Goal: Task Accomplishment & Management: Manage account settings

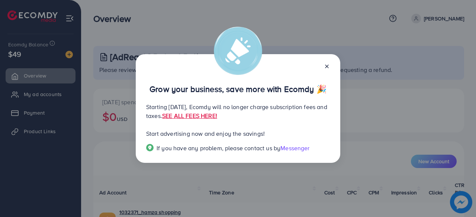
click at [325, 64] on icon at bounding box center [327, 67] width 6 height 6
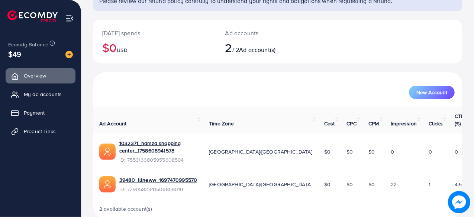
scroll to position [82, 0]
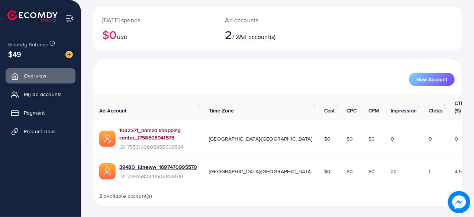
click at [167, 131] on link "1032371_hamza shopping center_1758608941578" at bounding box center [158, 134] width 78 height 15
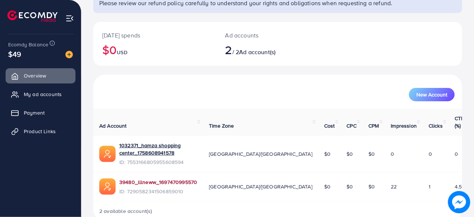
click at [180, 179] on link "39480_lllneww_1697470995570" at bounding box center [158, 182] width 78 height 7
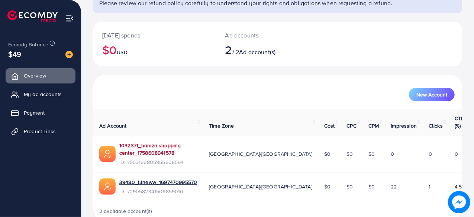
click at [197, 142] on link "1032371_hamza shopping center_1758608941578" at bounding box center [158, 149] width 78 height 15
click at [184, 142] on link "1032371_hamza shopping center_1758608941578" at bounding box center [158, 149] width 78 height 15
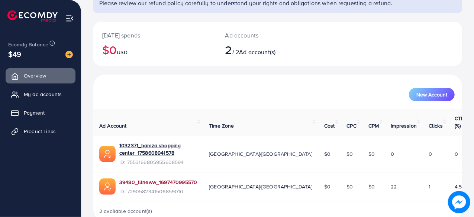
click at [156, 179] on link "39480_lllneww_1697470995570" at bounding box center [158, 182] width 78 height 7
click at [49, 136] on link "Product Links" at bounding box center [41, 131] width 70 height 15
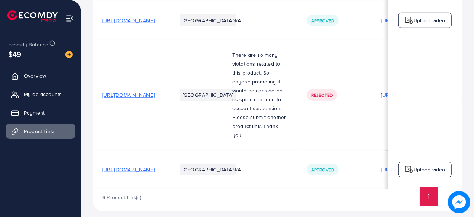
scroll to position [0, 220]
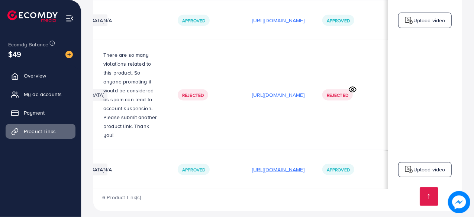
click at [268, 165] on p "[URL][DOMAIN_NAME]" at bounding box center [278, 169] width 52 height 9
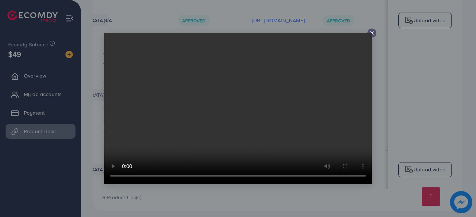
click at [372, 32] on line at bounding box center [371, 33] width 3 height 3
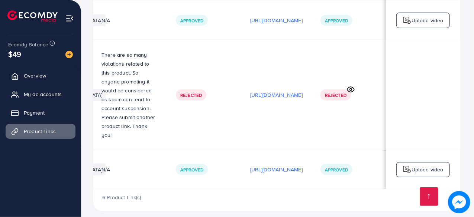
scroll to position [0, 218]
click at [44, 118] on link "Payment" at bounding box center [41, 113] width 70 height 15
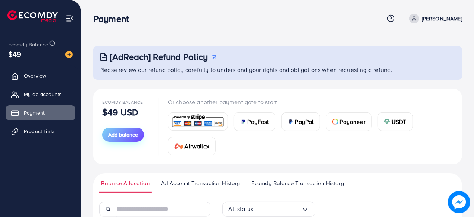
click at [112, 133] on span "Add balance" at bounding box center [123, 134] width 30 height 7
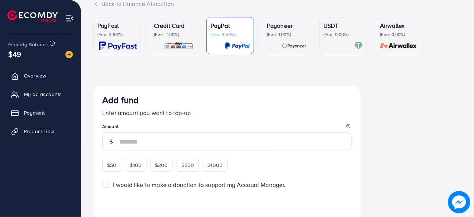
scroll to position [55, 0]
click at [149, 145] on input "number" at bounding box center [235, 142] width 232 height 19
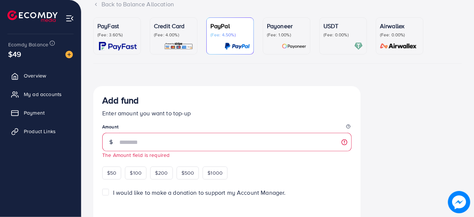
click at [132, 41] on div "PayFast (Fee: 3.60%)" at bounding box center [116, 36] width 39 height 29
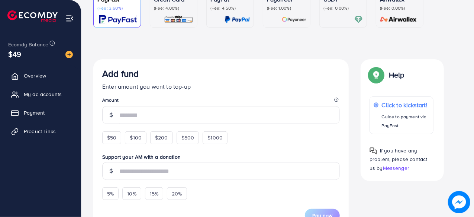
scroll to position [82, 0]
click at [114, 136] on span "$50" at bounding box center [111, 137] width 9 height 7
type input "**"
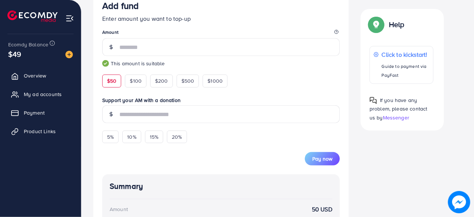
scroll to position [150, 0]
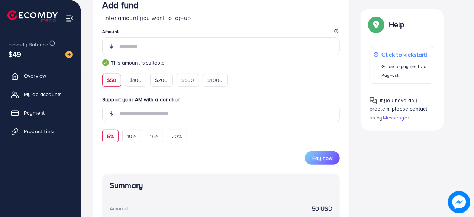
click at [114, 133] on div "5%" at bounding box center [110, 136] width 16 height 13
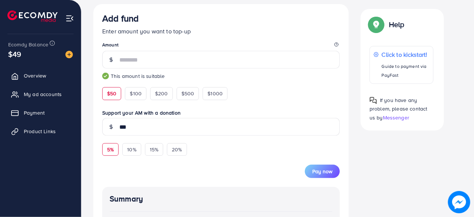
scroll to position [137, 0]
click at [151, 149] on span "15%" at bounding box center [154, 149] width 9 height 7
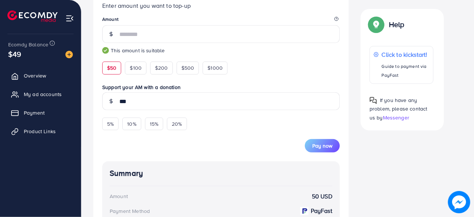
scroll to position [162, 0]
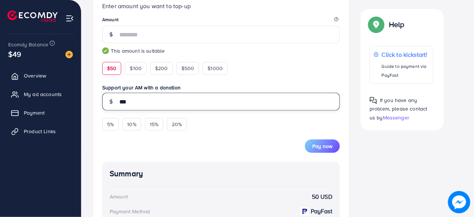
click at [132, 107] on input "***" at bounding box center [229, 102] width 220 height 18
type input "*"
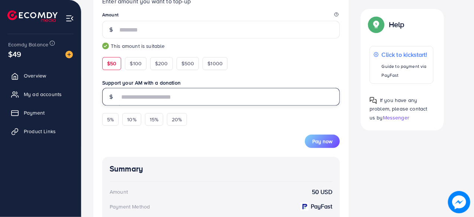
scroll to position [167, 0]
click at [223, 99] on input "text" at bounding box center [229, 97] width 220 height 18
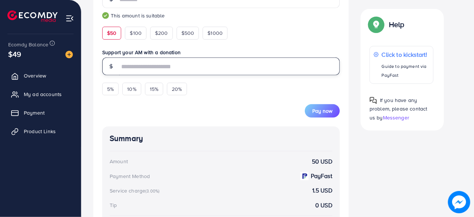
scroll to position [199, 0]
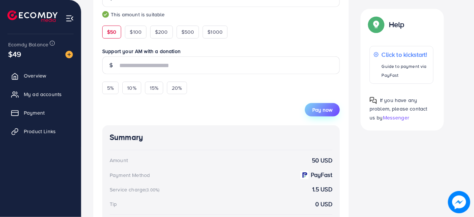
click at [320, 106] on span "Pay now" at bounding box center [322, 109] width 20 height 7
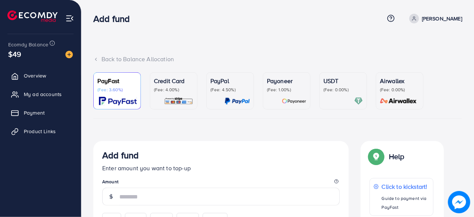
scroll to position [25, 0]
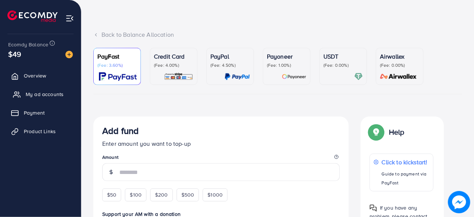
click at [51, 97] on span "My ad accounts" at bounding box center [45, 94] width 38 height 7
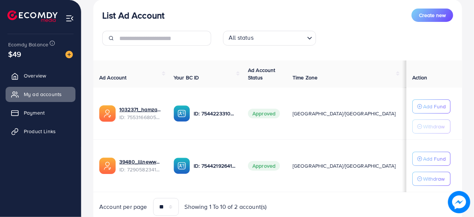
scroll to position [97, 0]
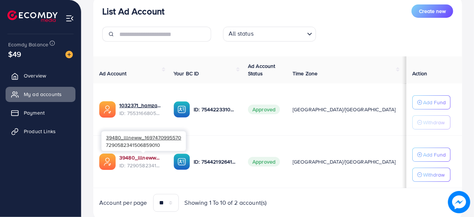
click at [144, 157] on link "39480_lllneww_1697470995570" at bounding box center [140, 157] width 42 height 7
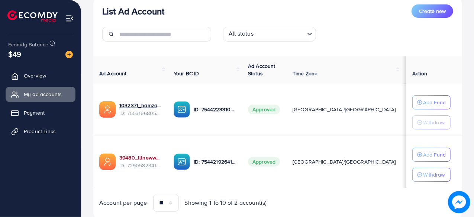
scroll to position [120, 0]
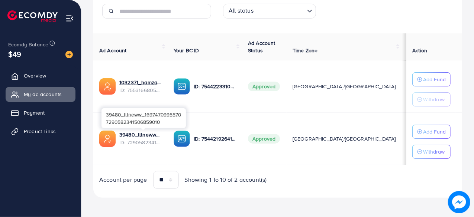
click at [135, 130] on div "39480_lllneww_1697470995570 7290582341506859010" at bounding box center [143, 118] width 84 height 24
click at [136, 133] on link "39480_lllneww_1697470995570" at bounding box center [140, 134] width 42 height 7
click at [51, 79] on link "Overview" at bounding box center [41, 75] width 70 height 15
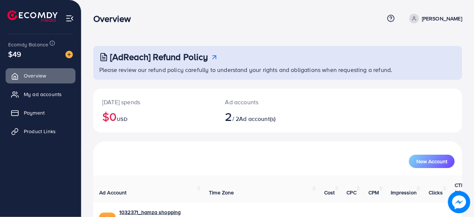
scroll to position [67, 0]
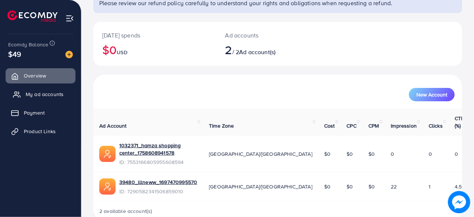
click at [48, 97] on span "My ad accounts" at bounding box center [45, 94] width 38 height 7
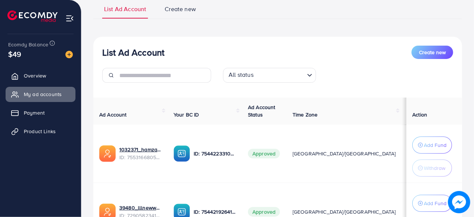
scroll to position [114, 0]
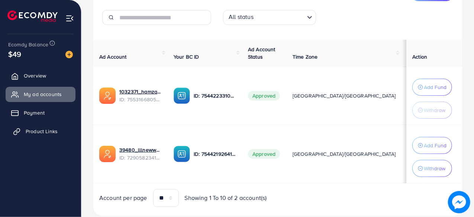
click at [43, 130] on span "Product Links" at bounding box center [42, 131] width 32 height 7
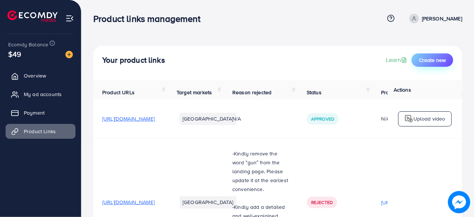
click at [422, 62] on span "Create new" at bounding box center [432, 59] width 27 height 7
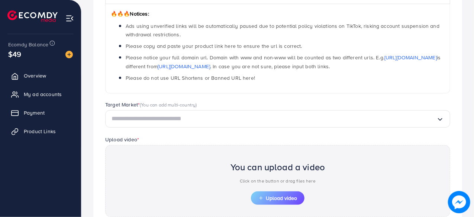
scroll to position [123, 0]
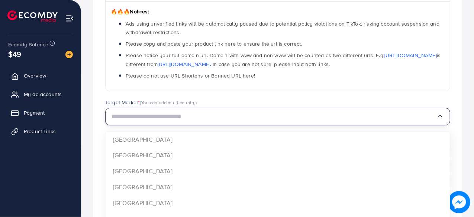
click at [200, 119] on input "Search for option" at bounding box center [273, 117] width 325 height 12
type input "*"
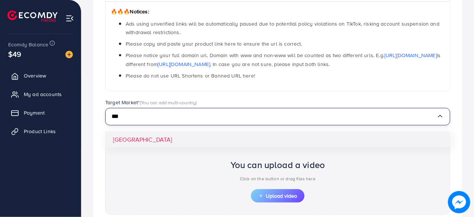
type input "***"
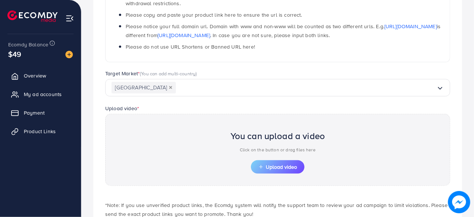
scroll to position [144, 0]
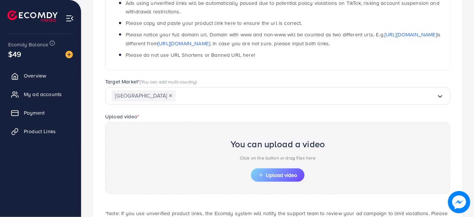
click at [169, 96] on icon "Deselect Pakistan" at bounding box center [170, 95] width 3 height 3
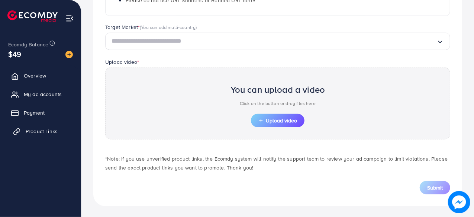
click at [52, 132] on span "Product Links" at bounding box center [42, 131] width 32 height 7
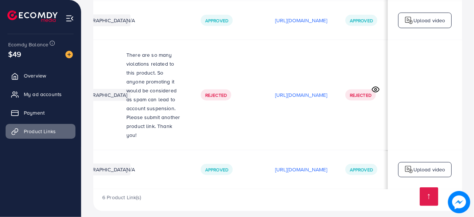
scroll to position [0, 106]
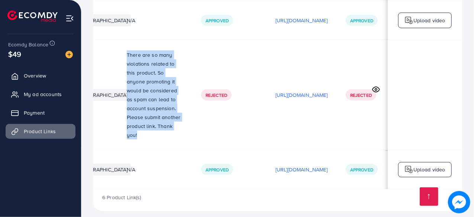
drag, startPoint x: 172, startPoint y: 52, endPoint x: 221, endPoint y: 137, distance: 97.7
click at [192, 137] on td "There are so many violations related to this product. So anyone promoting it wo…" at bounding box center [155, 95] width 74 height 110
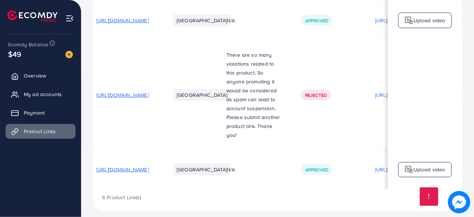
scroll to position [0, 2]
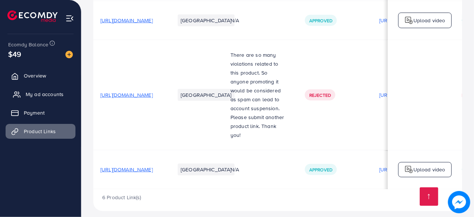
click at [51, 94] on span "My ad accounts" at bounding box center [45, 94] width 38 height 7
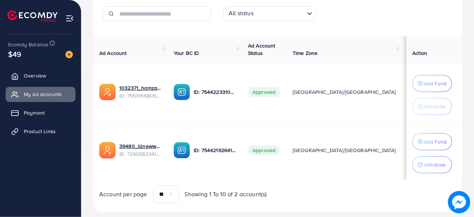
scroll to position [123, 0]
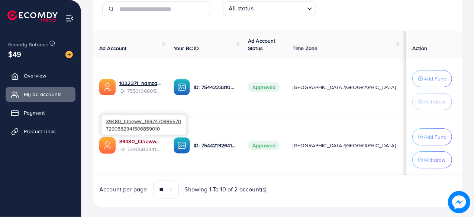
click at [137, 138] on link "39480_lllneww_1697470995570" at bounding box center [140, 141] width 42 height 7
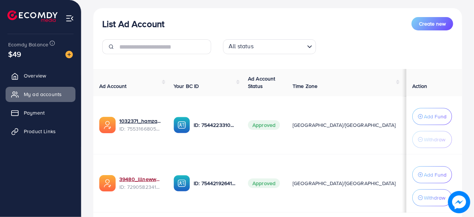
scroll to position [84, 0]
